Goal: Transaction & Acquisition: Book appointment/travel/reservation

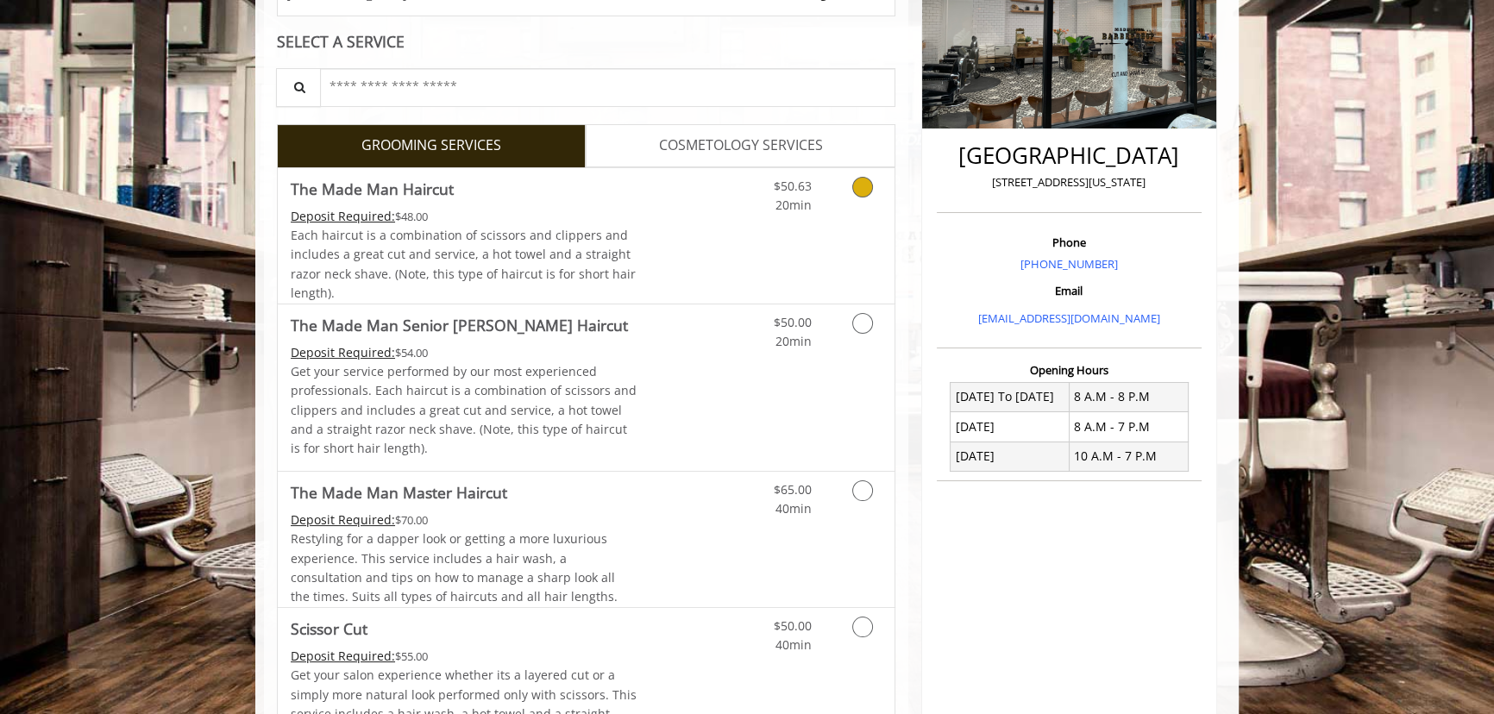
click at [722, 292] on link "Discounted Price" at bounding box center [689, 235] width 103 height 135
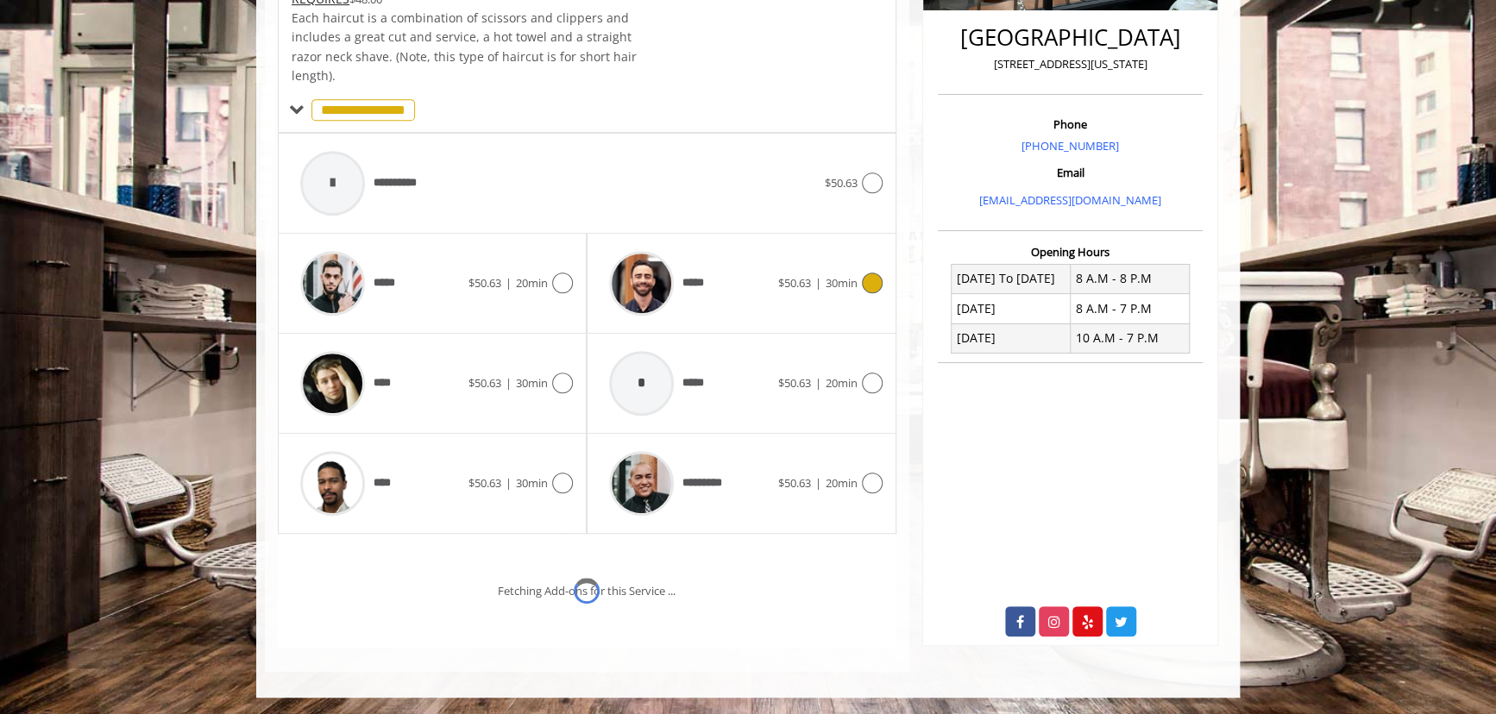
scroll to position [503, 0]
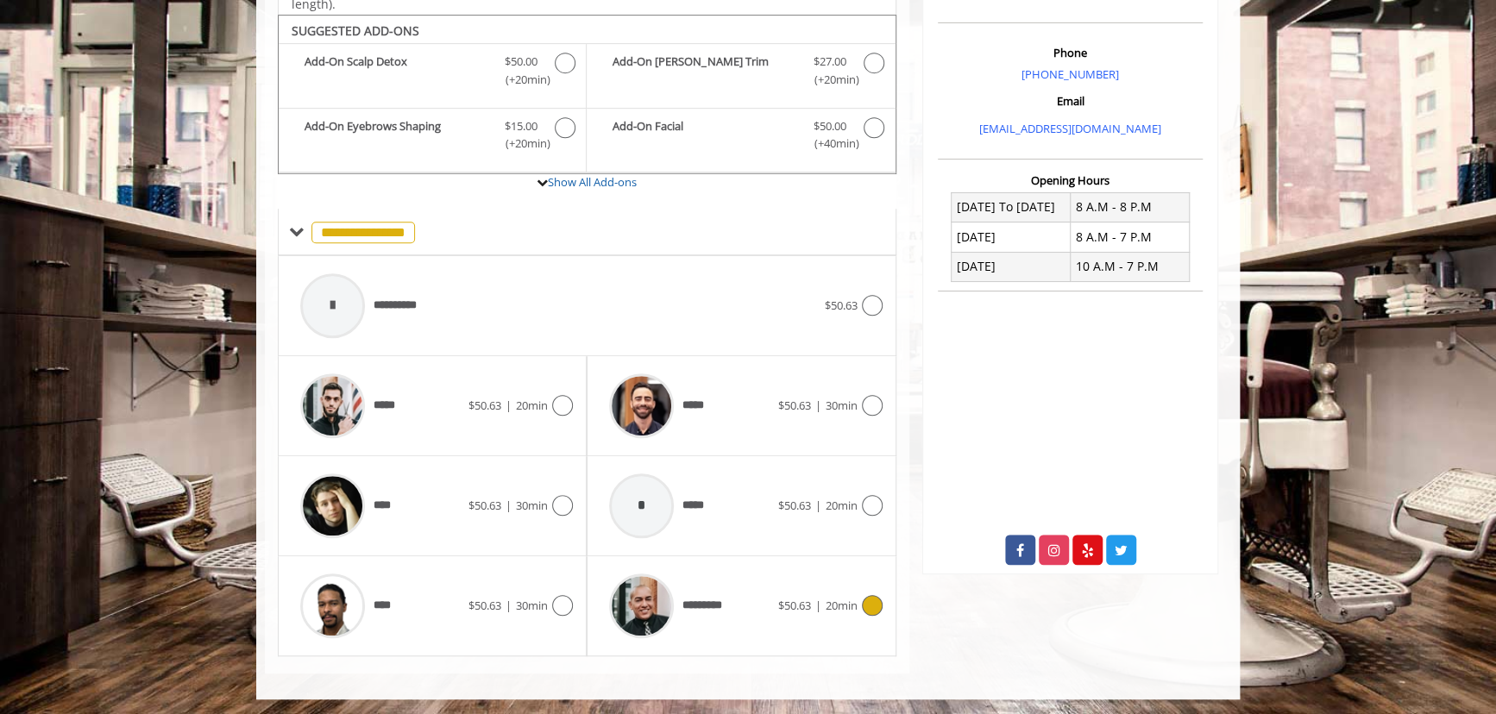
click at [725, 569] on span "*********" at bounding box center [666, 606] width 133 height 82
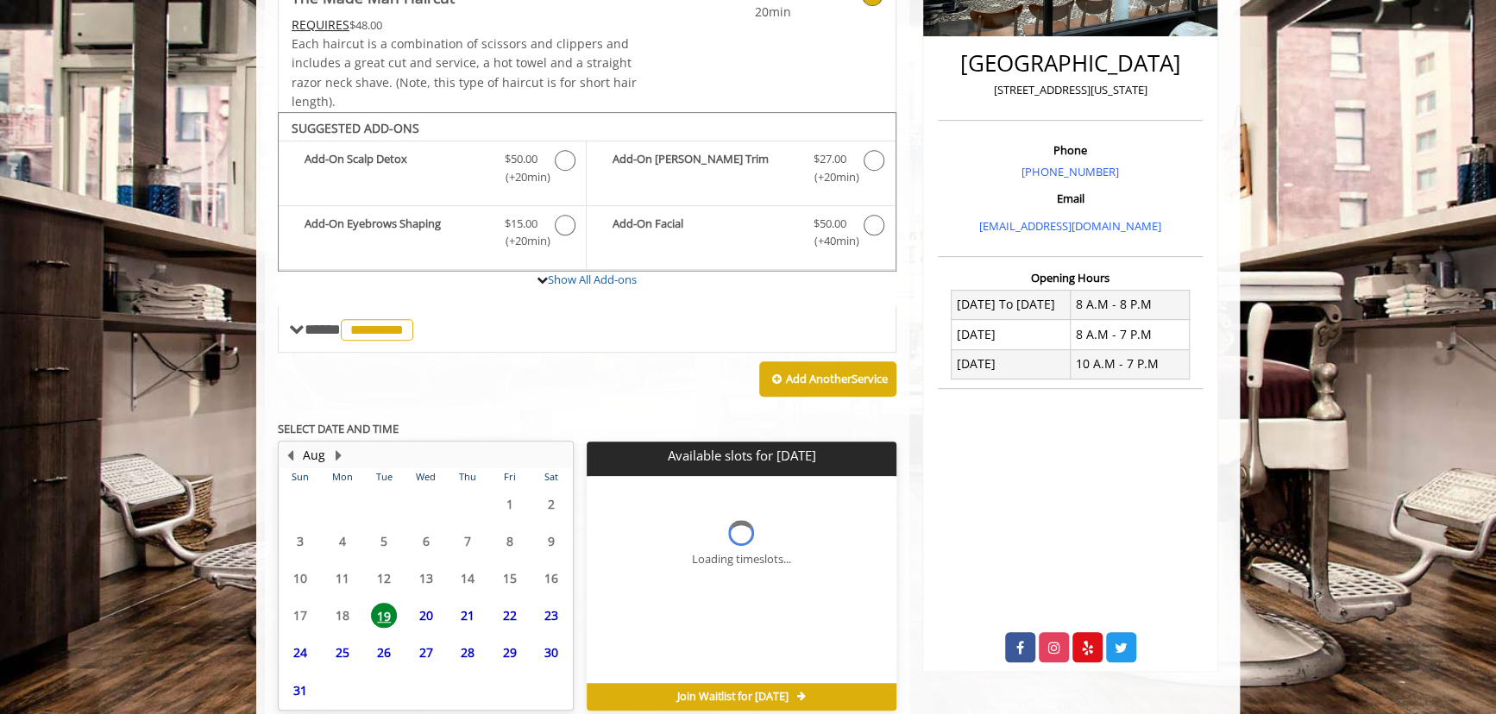
scroll to position [484, 0]
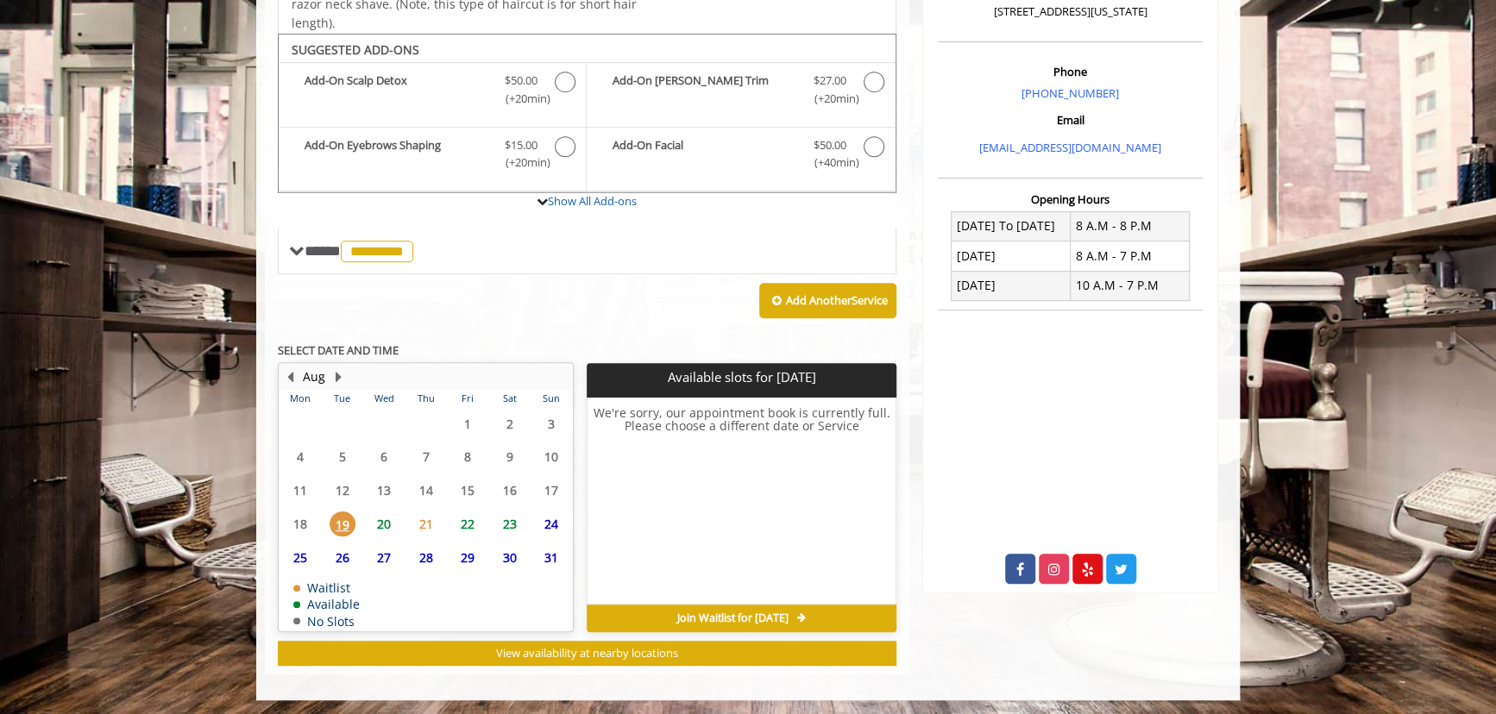
click at [381, 523] on span "20" at bounding box center [384, 524] width 26 height 25
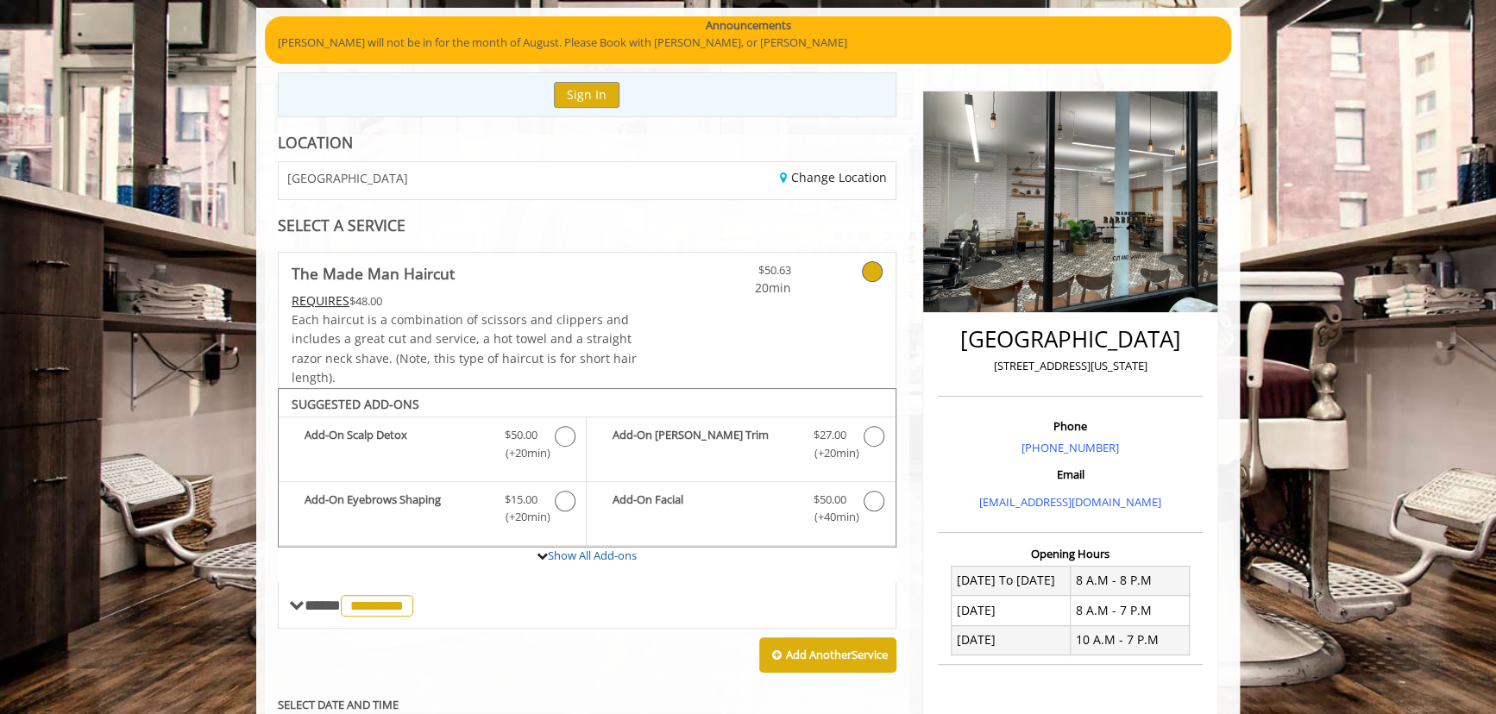
scroll to position [92, 0]
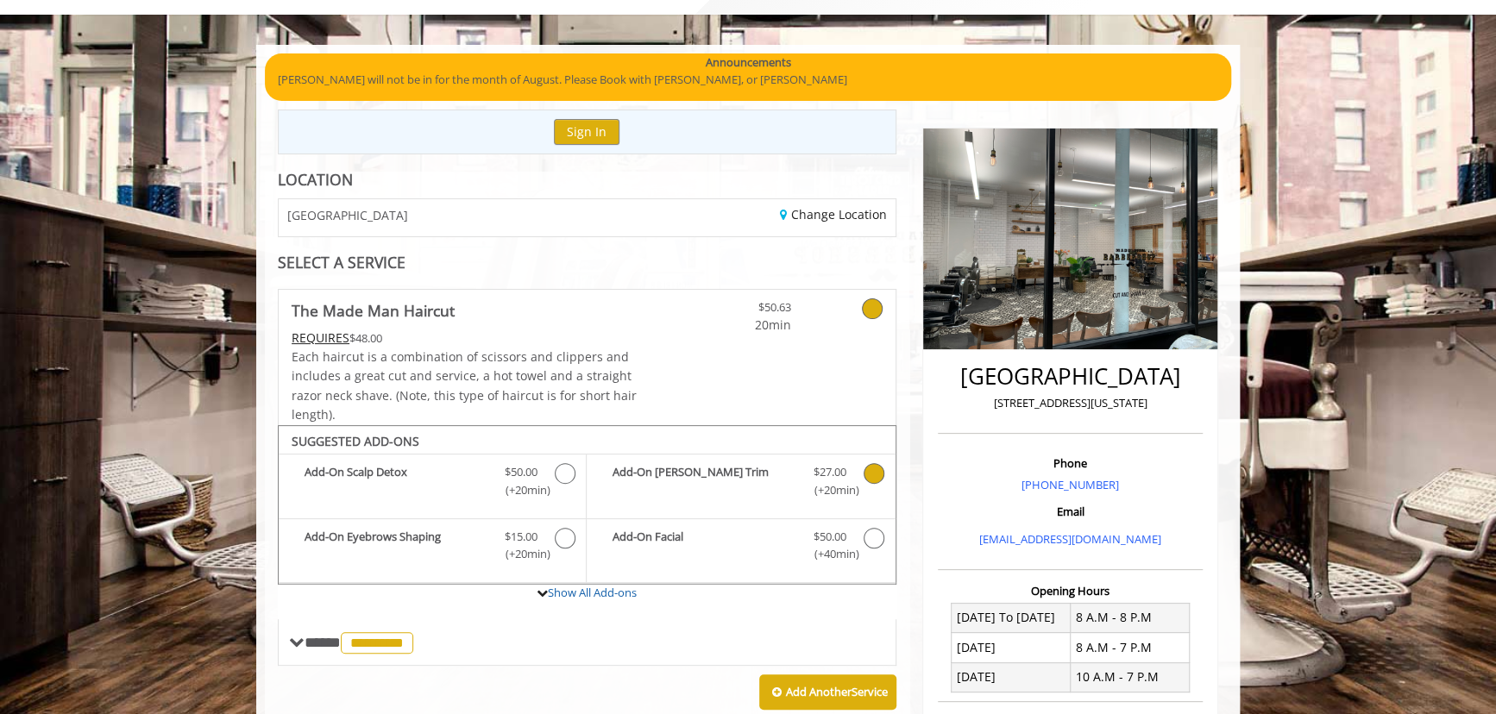
click at [851, 470] on span "$27.00" at bounding box center [829, 472] width 51 height 18
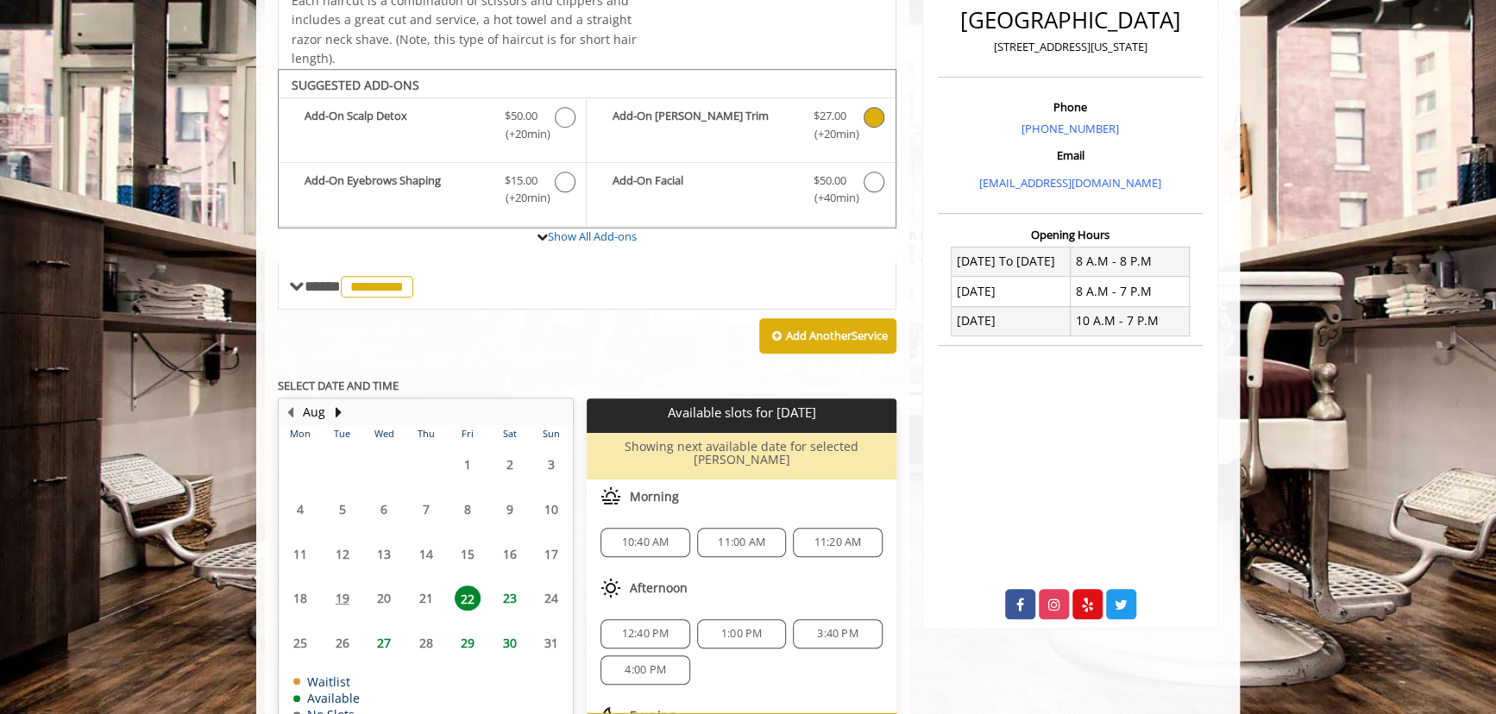
scroll to position [545, 0]
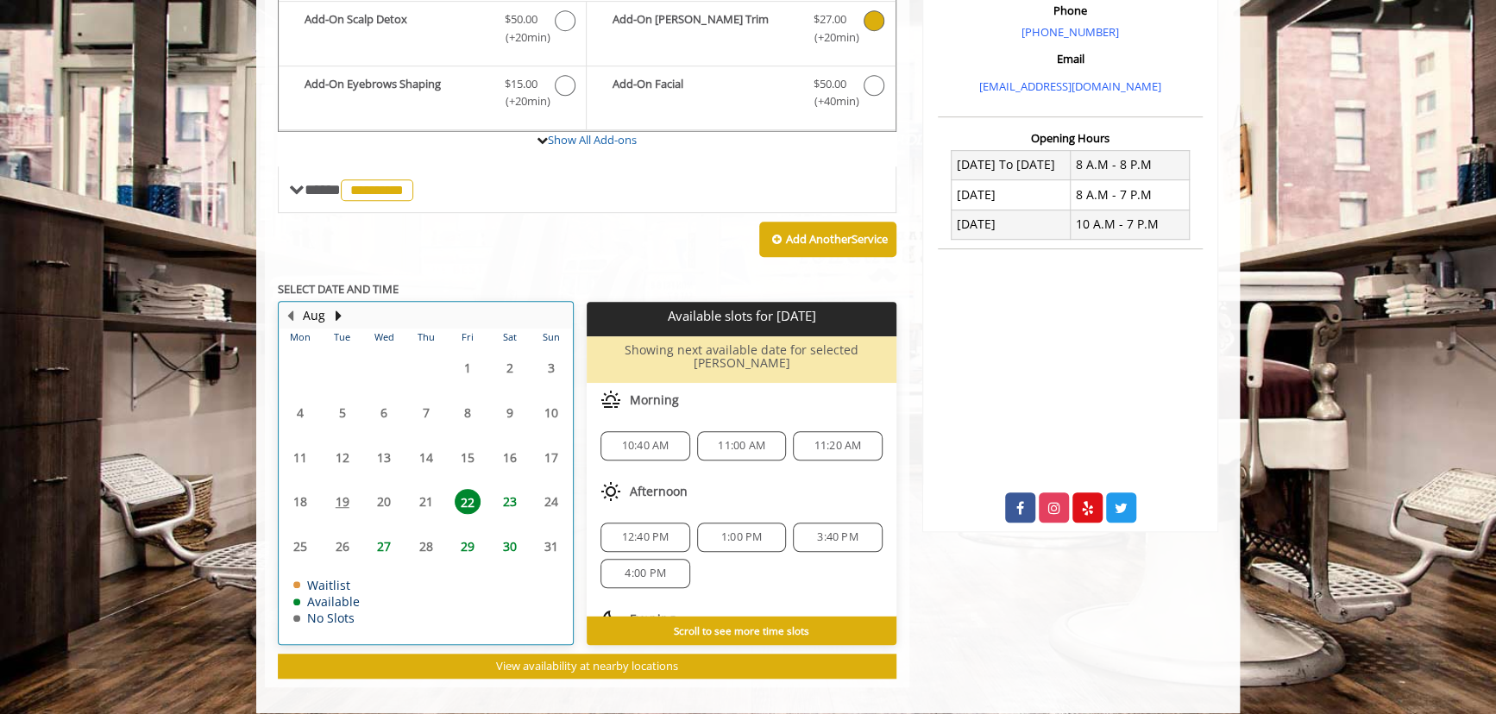
click at [416, 494] on table "Mon Tue Wed Thu Fri Sat Sun 28 29 30 31 1 2 3 4 5 6 7 8 9 10 11 12 13 14 15 16 …" at bounding box center [426, 487] width 292 height 316
click at [384, 492] on table "Mon Tue Wed Thu Fri Sat Sun 28 29 30 31 1 2 3 4 5 6 7 8 9 10 11 12 13 14 15 16 …" at bounding box center [426, 487] width 292 height 316
click at [380, 486] on table "Mon Tue Wed Thu Fri Sat Sun 28 29 30 31 1 2 3 4 5 6 7 8 9 10 11 12 13 14 15 16 …" at bounding box center [426, 487] width 292 height 316
